Goal: Find specific page/section: Find specific page/section

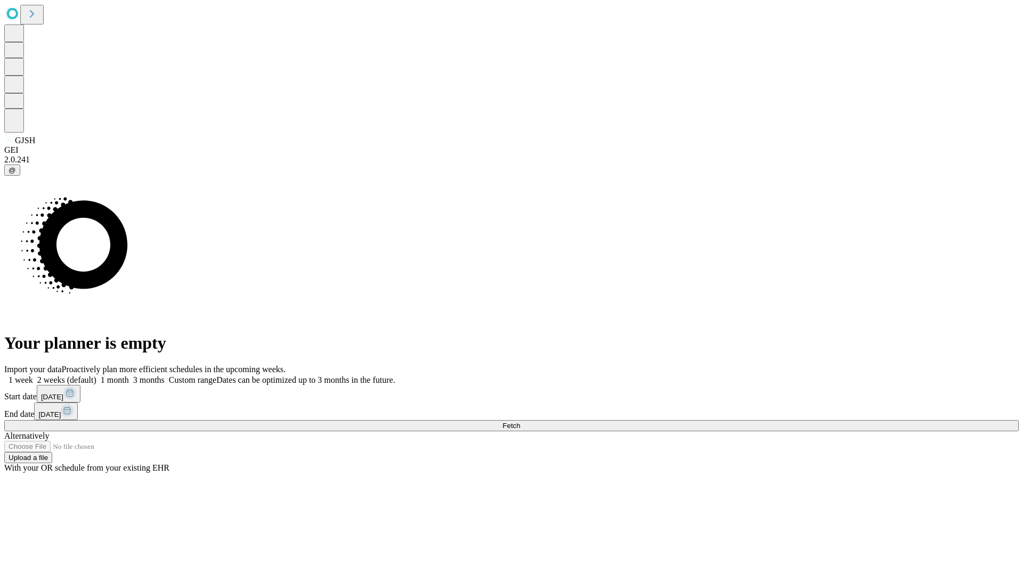
click at [520, 422] on span "Fetch" at bounding box center [511, 426] width 18 height 8
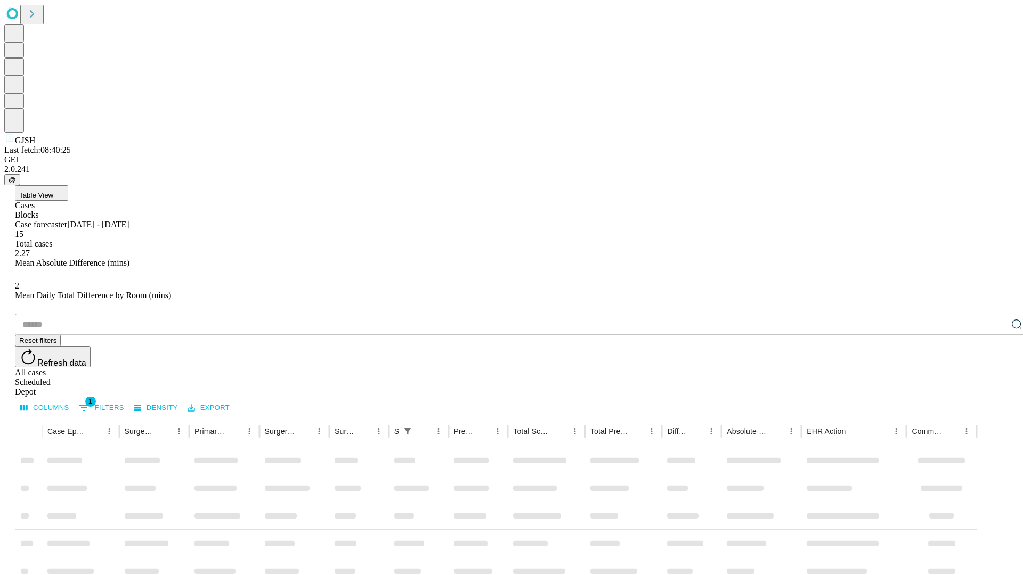
click at [995, 387] on div "Depot" at bounding box center [522, 392] width 1014 height 10
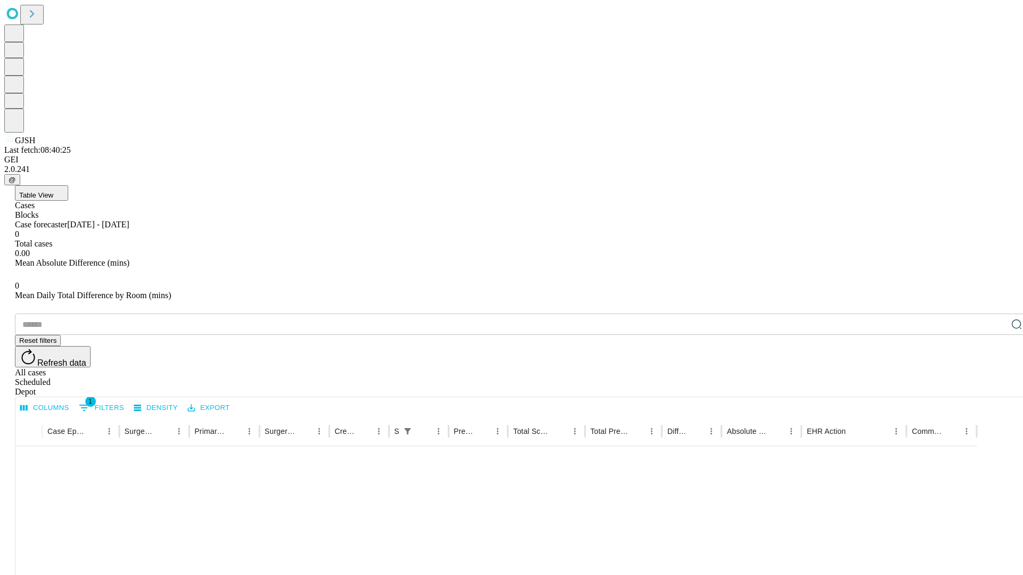
click at [908, 368] on div "All cases" at bounding box center [522, 373] width 1014 height 10
